Goal: Information Seeking & Learning: Learn about a topic

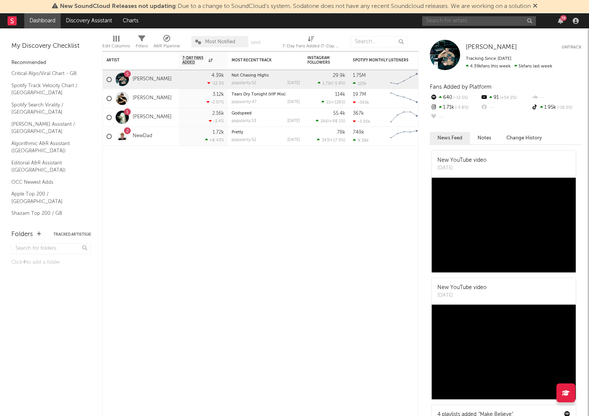
click at [492, 18] on input "text" at bounding box center [479, 20] width 114 height 9
type input "roya"
click at [477, 16] on input "roya" at bounding box center [479, 20] width 114 height 9
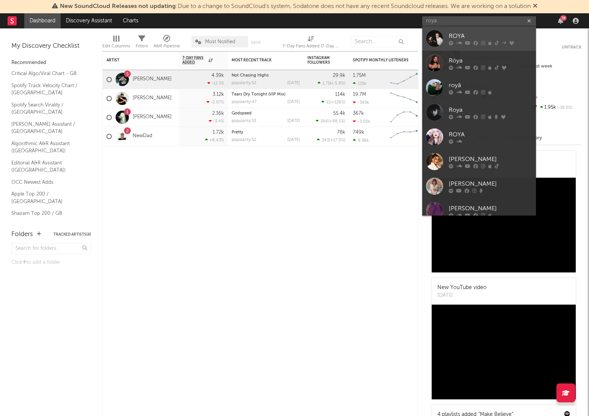
click at [481, 35] on div "ROYA" at bounding box center [490, 35] width 83 height 9
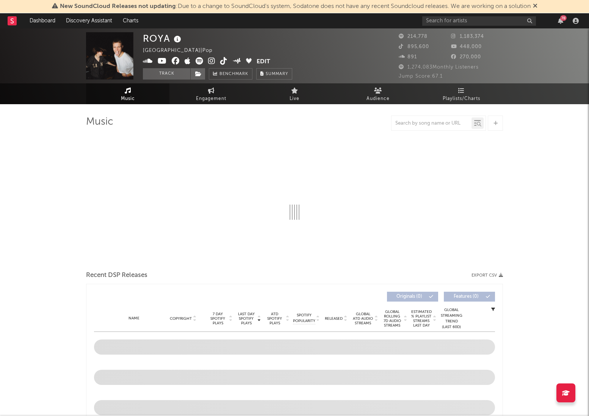
select select "6m"
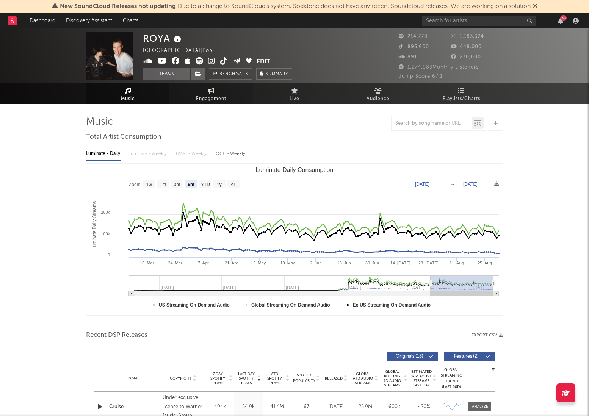
click at [215, 102] on span "Engagement" at bounding box center [211, 98] width 30 height 9
select select "1w"
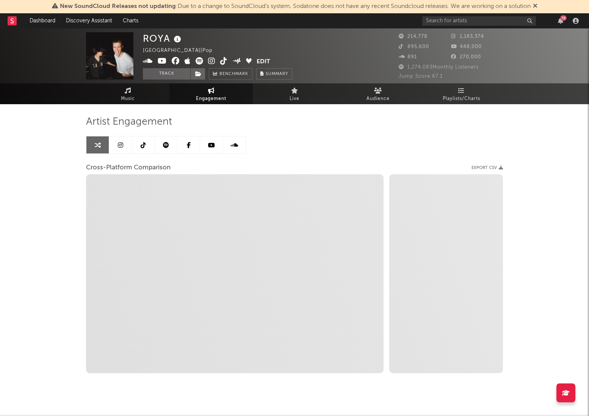
click at [244, 144] on link at bounding box center [234, 145] width 23 height 17
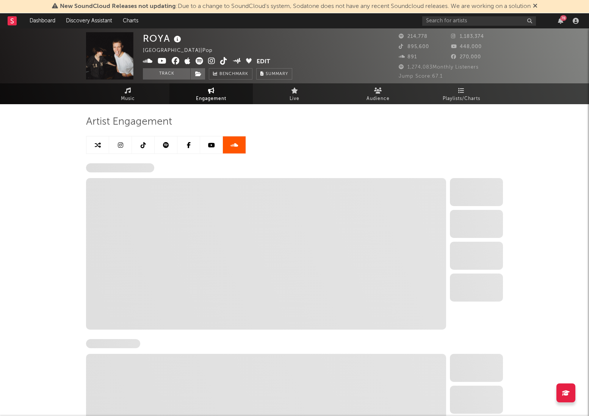
select select "6m"
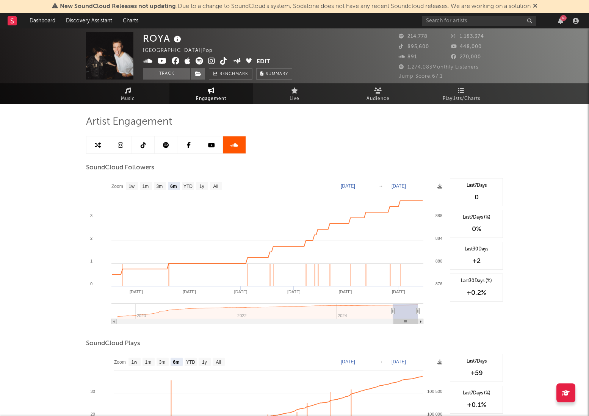
click at [146, 146] on link at bounding box center [143, 145] width 23 height 17
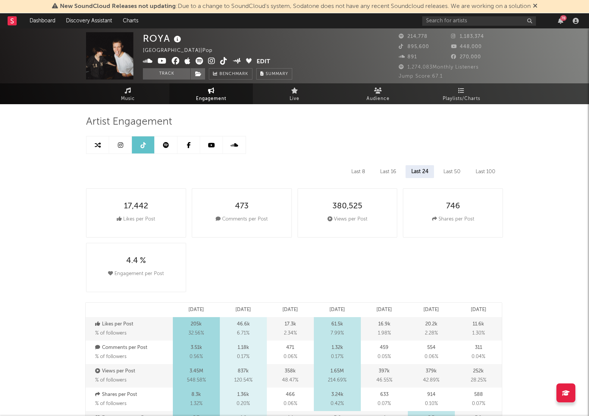
select select "6m"
click at [124, 147] on link at bounding box center [120, 145] width 23 height 17
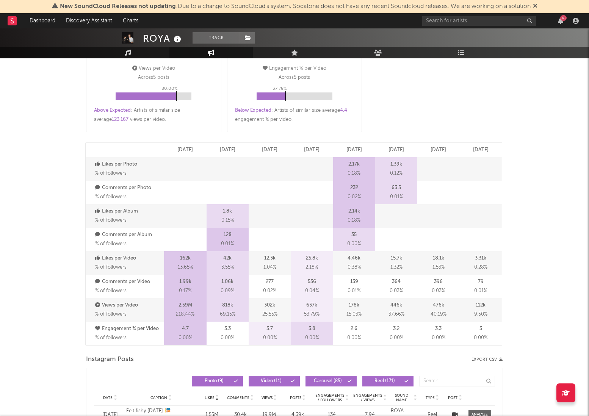
select select "6m"
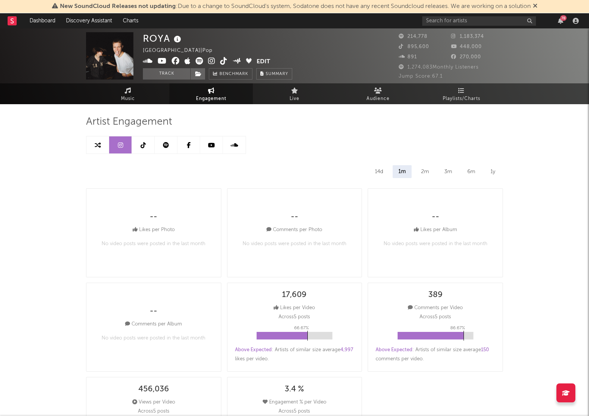
click at [212, 146] on icon at bounding box center [211, 145] width 7 height 6
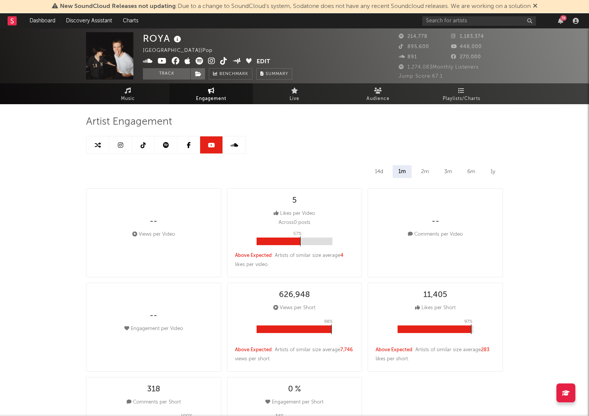
select select "6m"
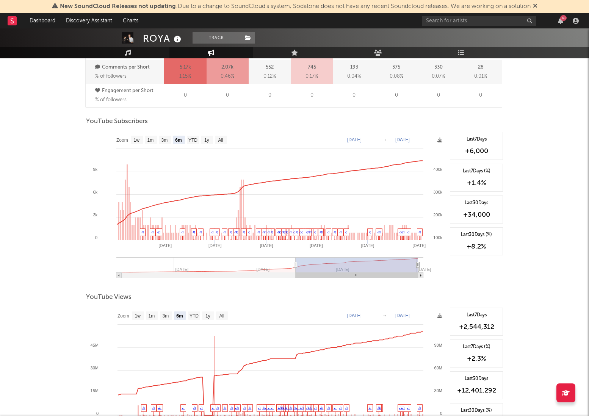
scroll to position [576, 0]
